Goal: Task Accomplishment & Management: Use online tool/utility

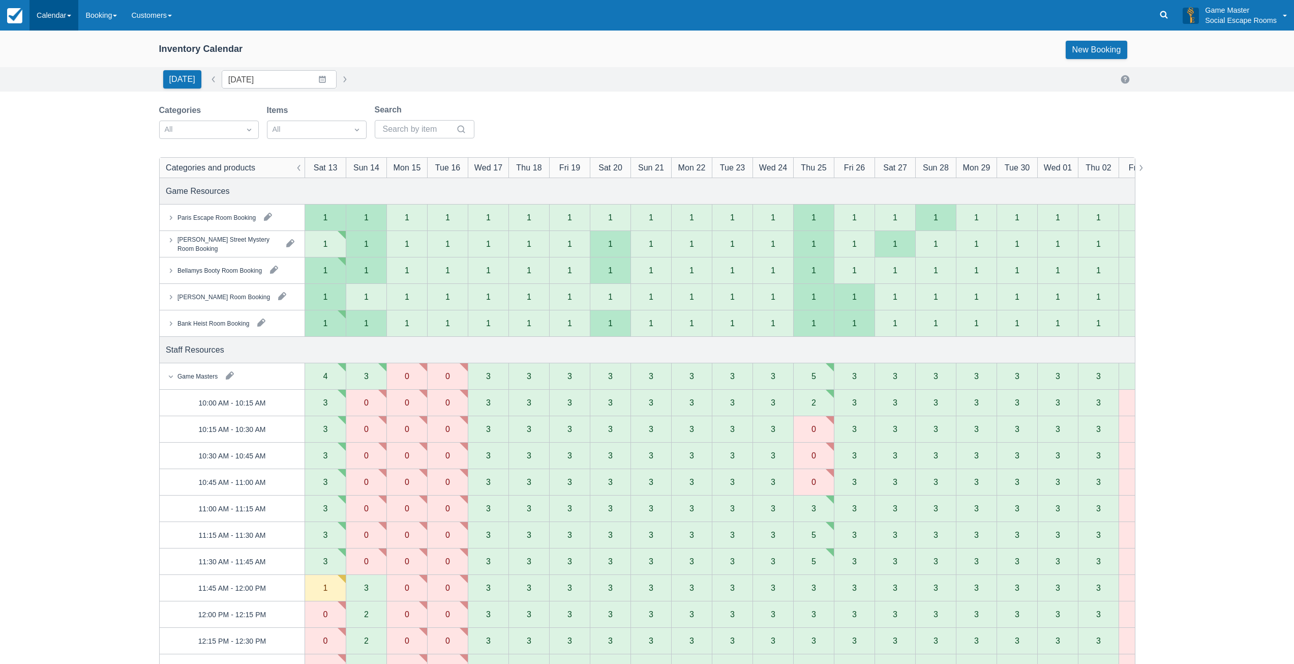
click at [60, 19] on link "Calendar" at bounding box center [53, 15] width 49 height 31
click at [62, 140] on link "Day" at bounding box center [70, 138] width 80 height 21
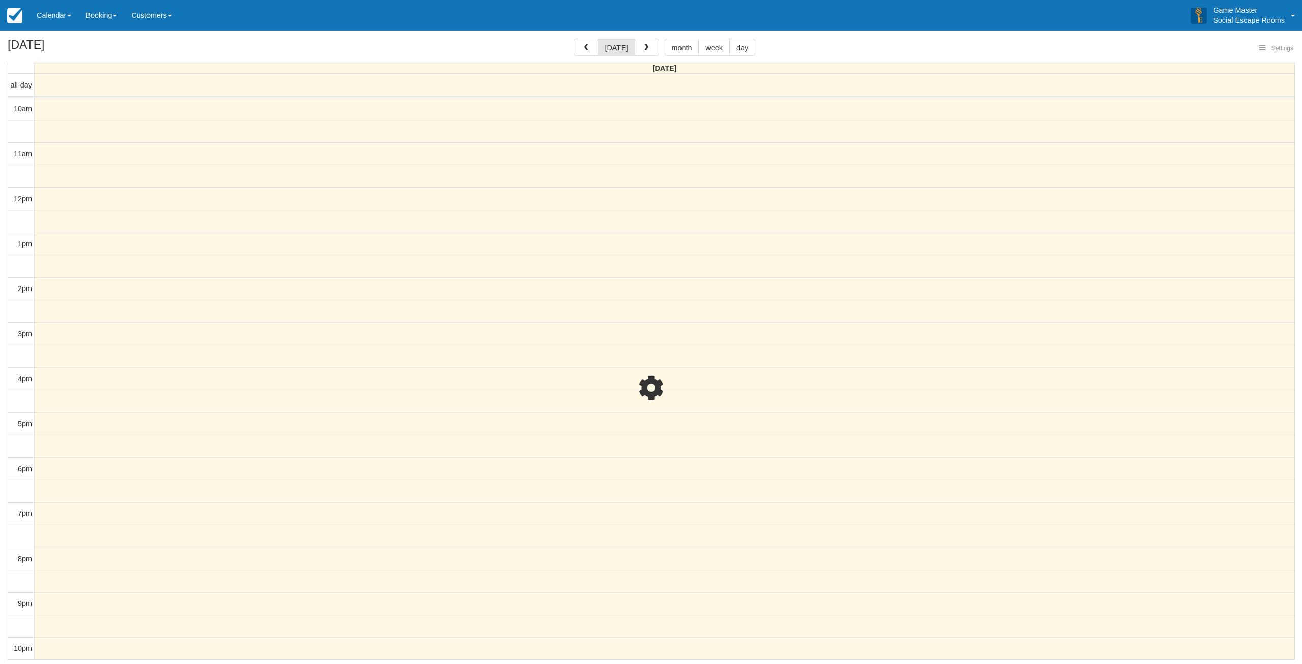
select select
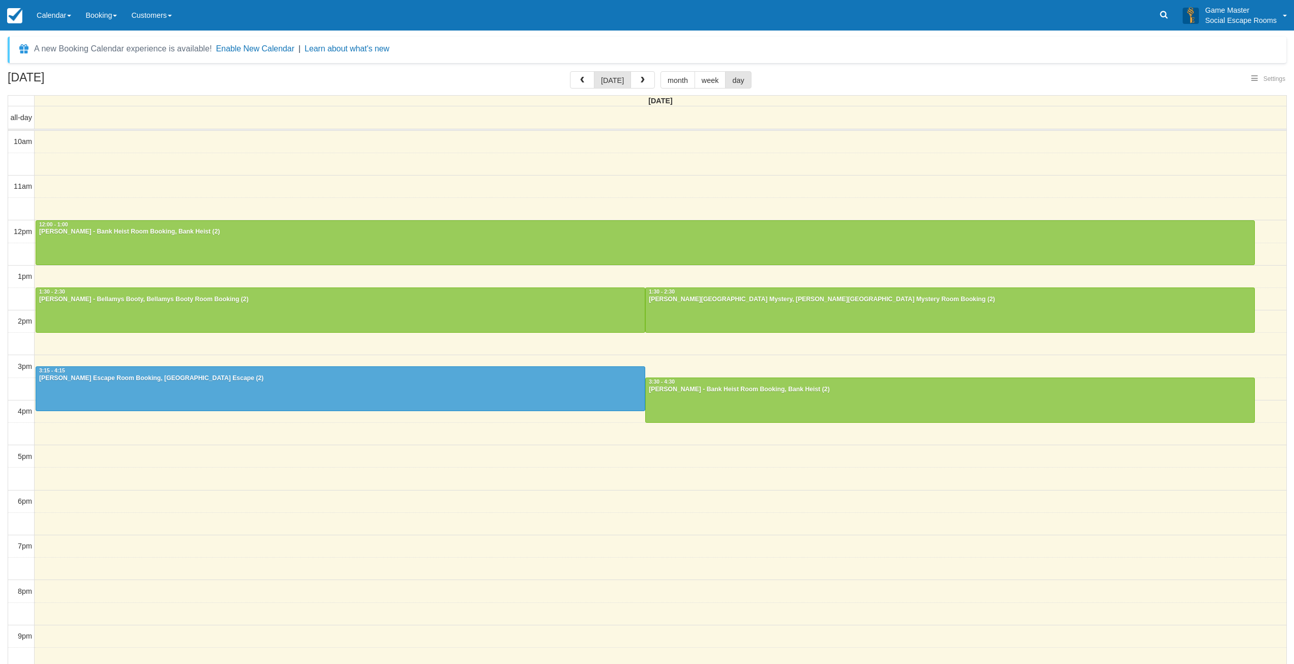
select select
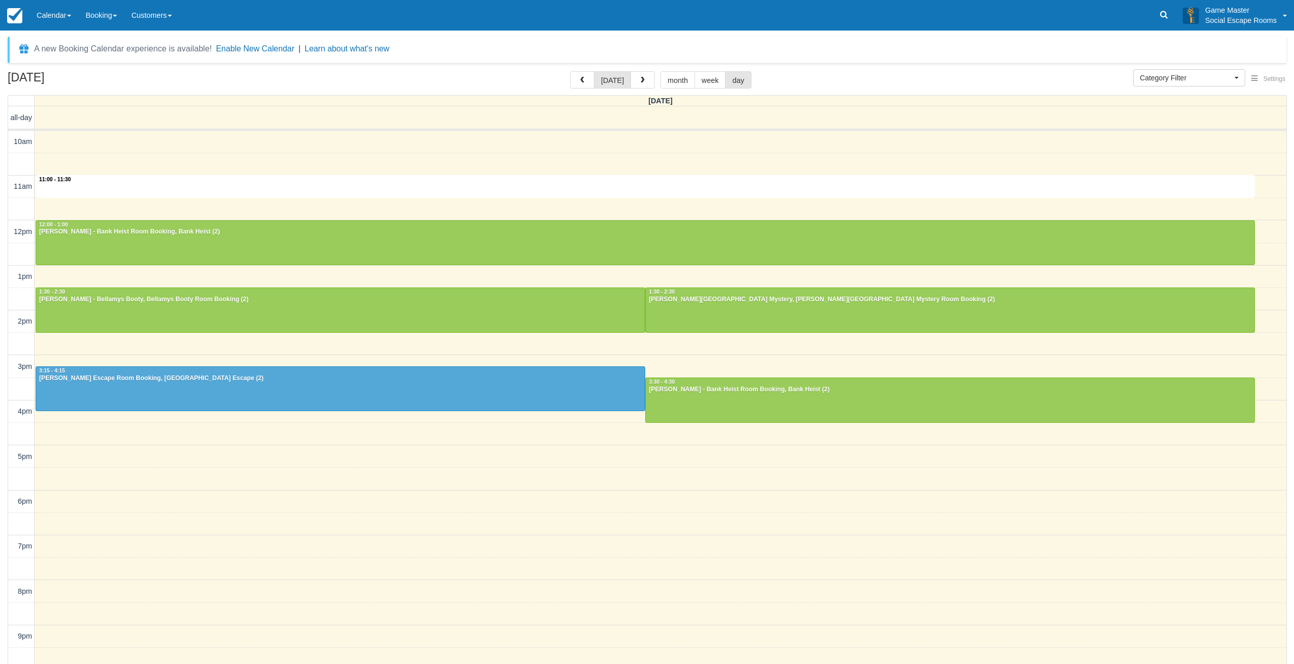
click at [104, 187] on div "10am 11am 12pm 1pm 2pm 3pm 4pm 5pm 6pm 7pm 8pm 9pm 10pm 11:00 - 11:30 12:00 - 1…" at bounding box center [647, 413] width 1279 height 564
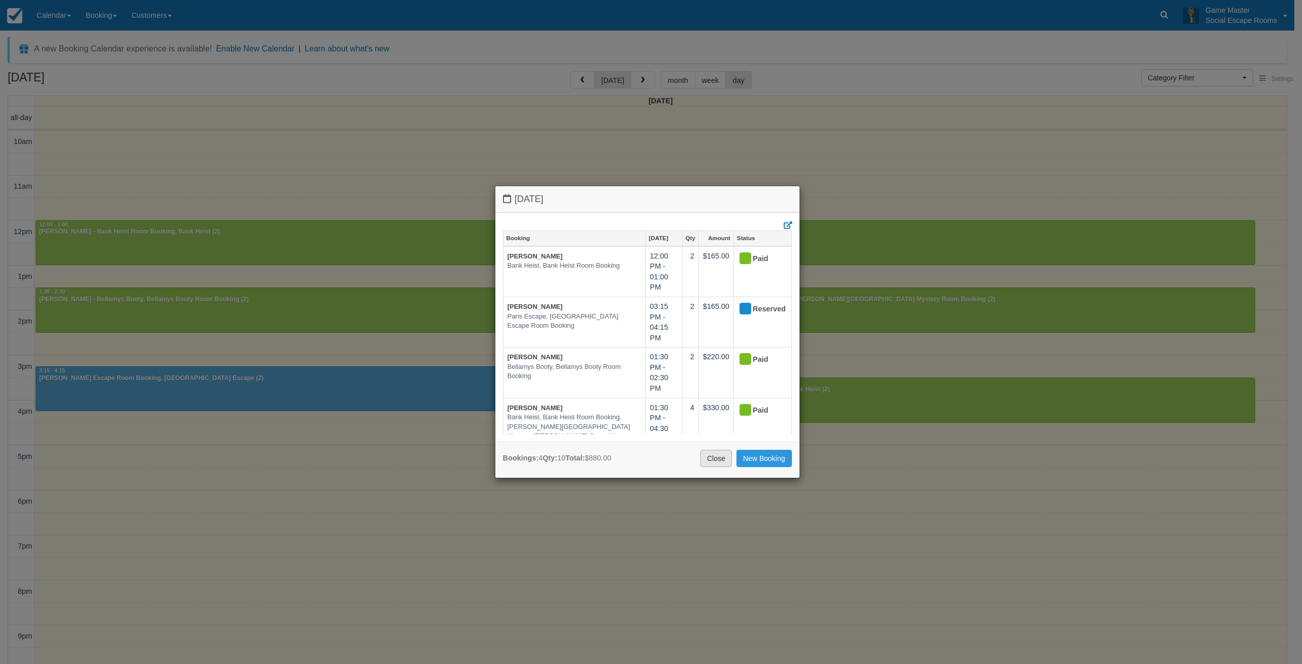
click at [709, 464] on link "Close" at bounding box center [716, 458] width 32 height 17
